Goal: Task Accomplishment & Management: Use online tool/utility

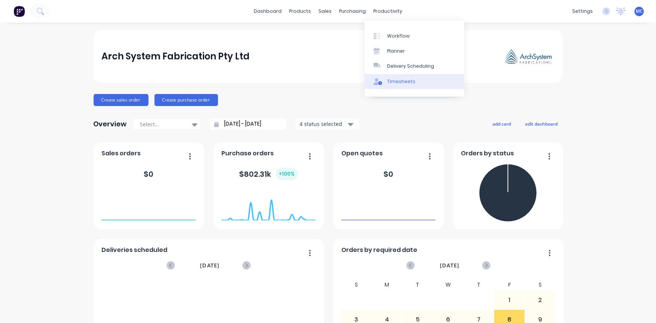
click at [396, 81] on div "Timesheets" at bounding box center [401, 81] width 28 height 7
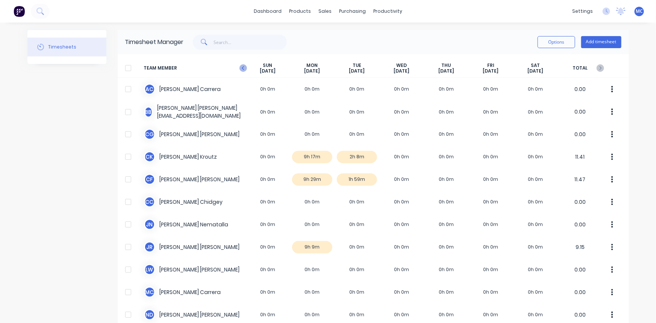
click at [239, 66] on icon at bounding box center [243, 68] width 8 height 8
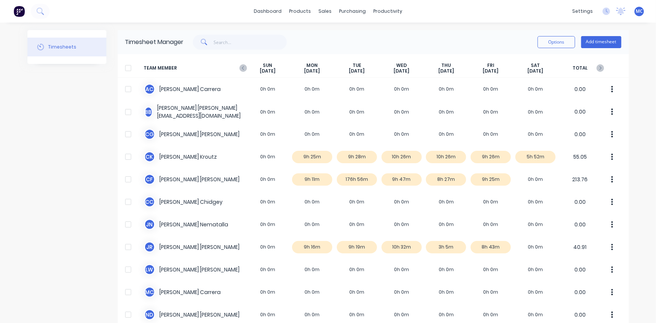
click at [245, 66] on div "[DATE]" at bounding box center [267, 68] width 45 height 12
click at [240, 67] on icon at bounding box center [243, 68] width 8 height 8
click at [599, 67] on icon at bounding box center [600, 68] width 8 height 8
click at [566, 43] on button "Options" at bounding box center [556, 42] width 38 height 12
click at [419, 42] on div "Options Add timesheet" at bounding box center [402, 42] width 437 height 15
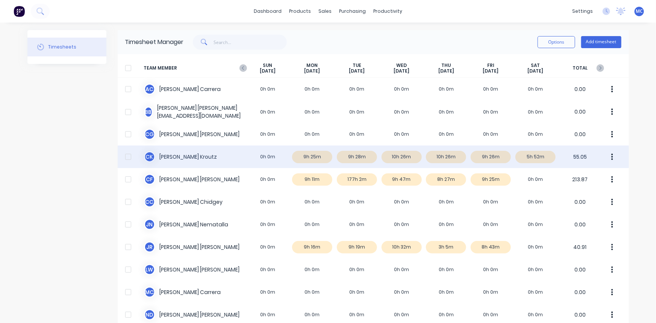
click at [125, 157] on div at bounding box center [128, 156] width 15 height 15
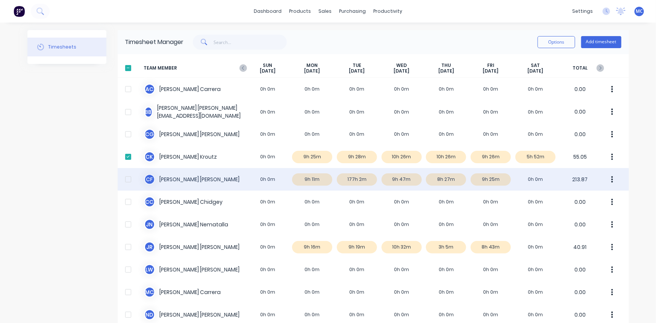
click at [125, 179] on div at bounding box center [128, 179] width 15 height 15
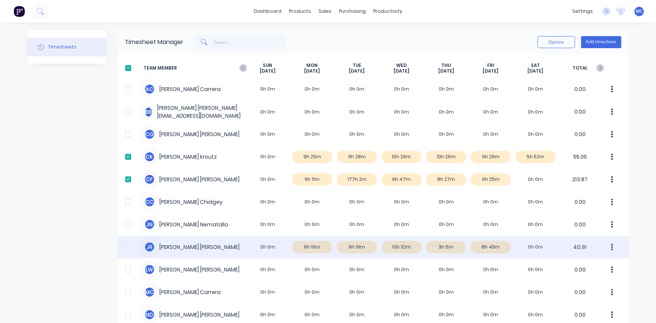
click at [124, 247] on div at bounding box center [128, 246] width 15 height 15
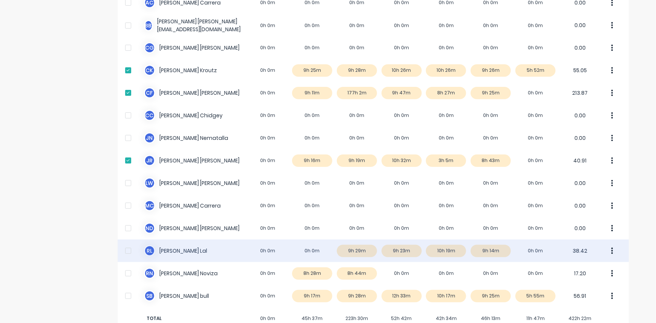
scroll to position [102, 0]
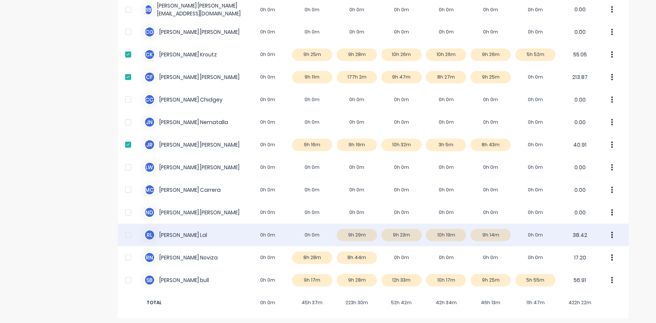
click at [123, 239] on div at bounding box center [128, 234] width 15 height 15
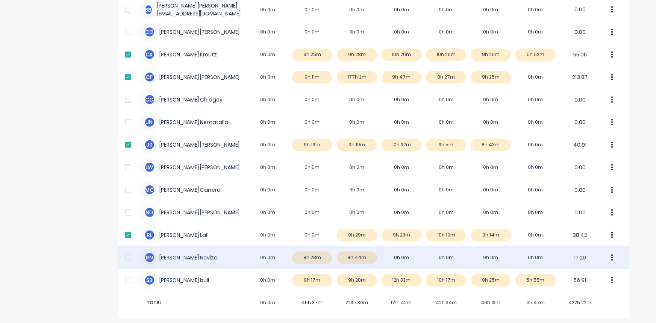
click at [128, 256] on div at bounding box center [128, 257] width 15 height 15
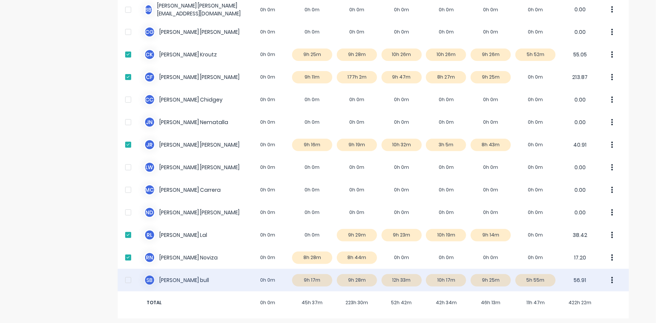
click at [128, 277] on div at bounding box center [128, 279] width 15 height 15
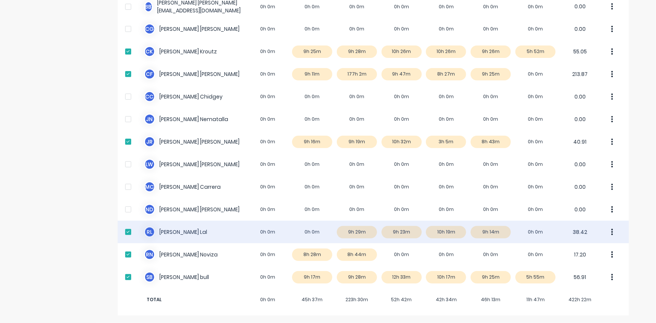
scroll to position [0, 0]
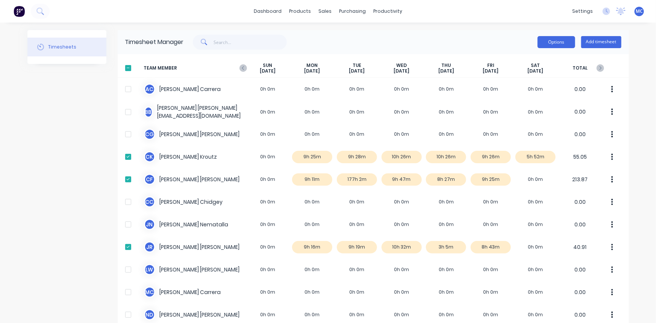
click at [557, 39] on button "Options" at bounding box center [556, 42] width 38 height 12
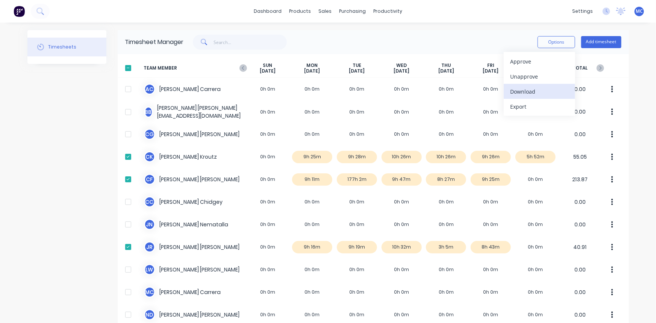
click at [522, 92] on div "Download" at bounding box center [539, 91] width 58 height 11
